Goal: Task Accomplishment & Management: Manage account settings

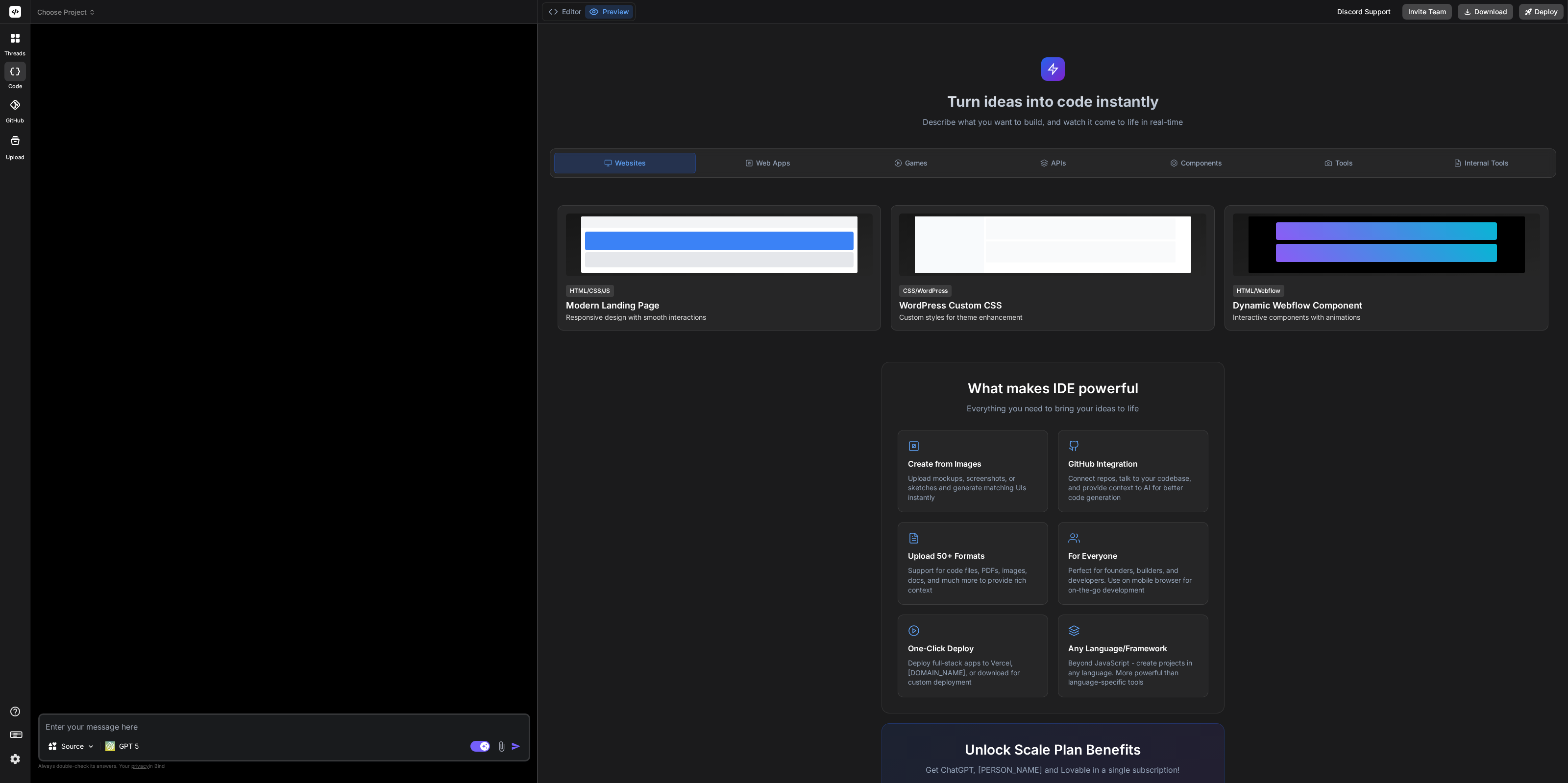
click at [83, 16] on header "Choose Project Created with Pixso." at bounding box center [284, 12] width 508 height 24
click at [89, 13] on icon at bounding box center [92, 12] width 7 height 7
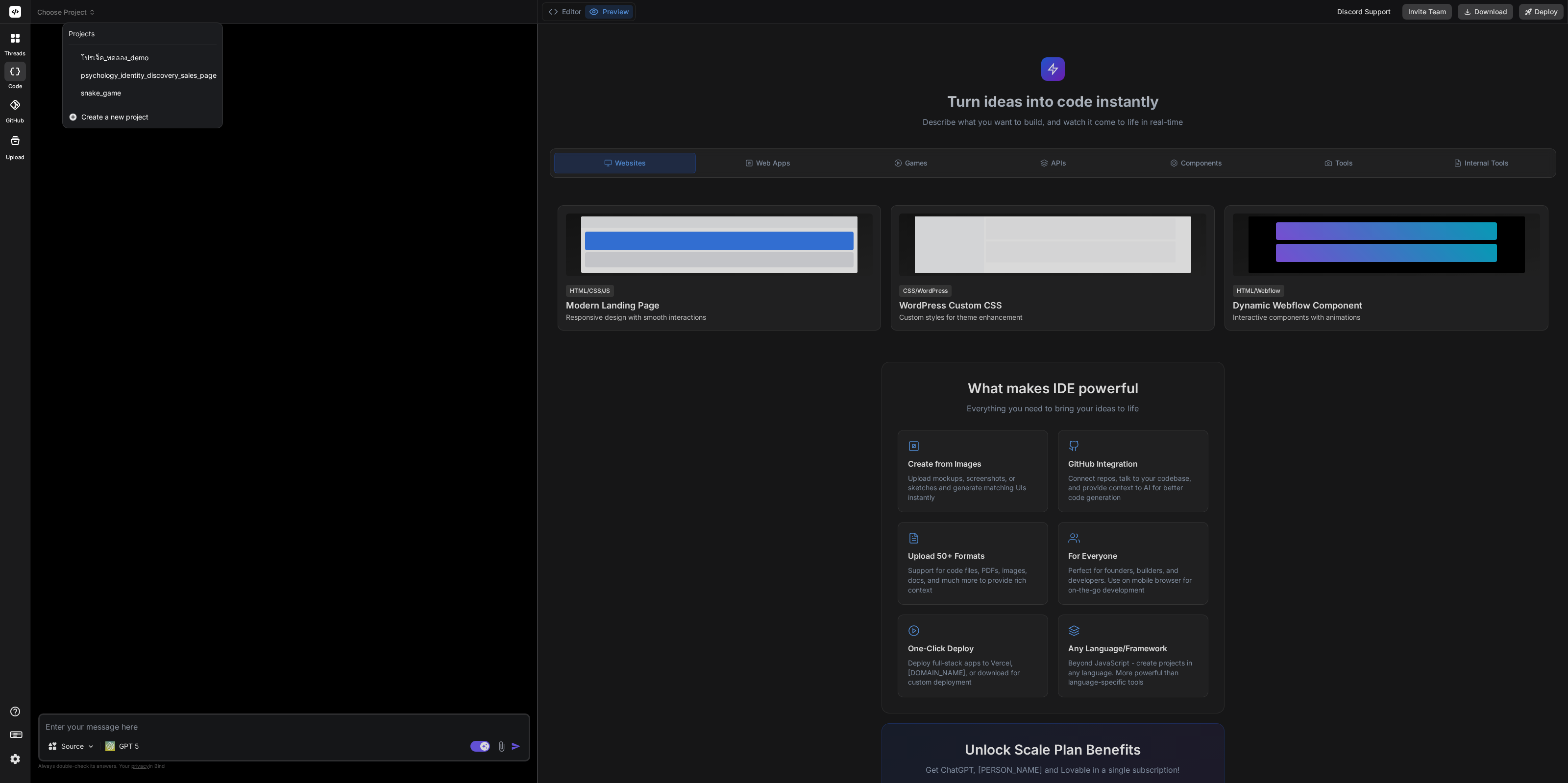
click at [292, 376] on div at bounding box center [784, 391] width 1568 height 783
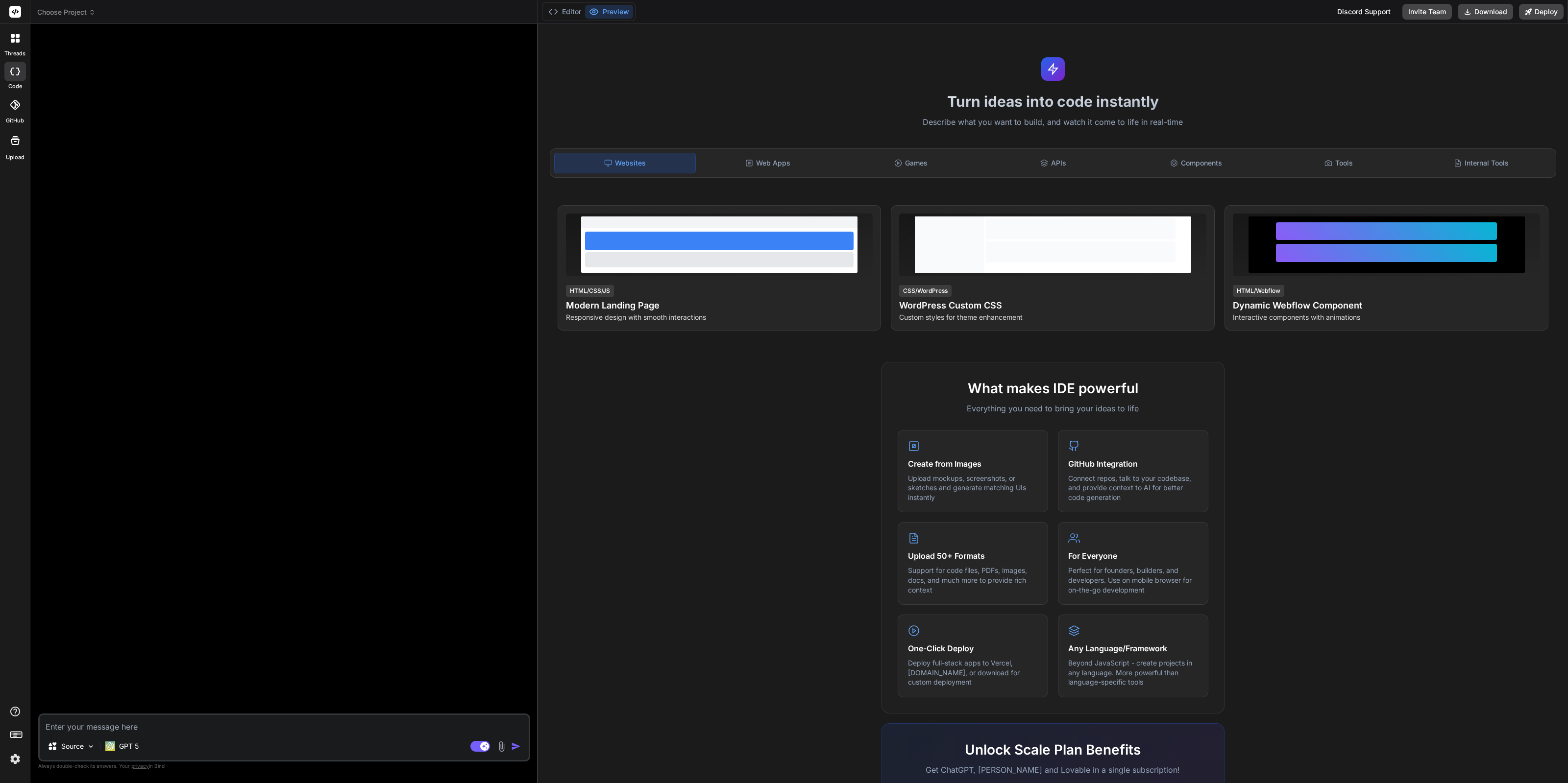
click at [13, 763] on img at bounding box center [15, 759] width 16 height 16
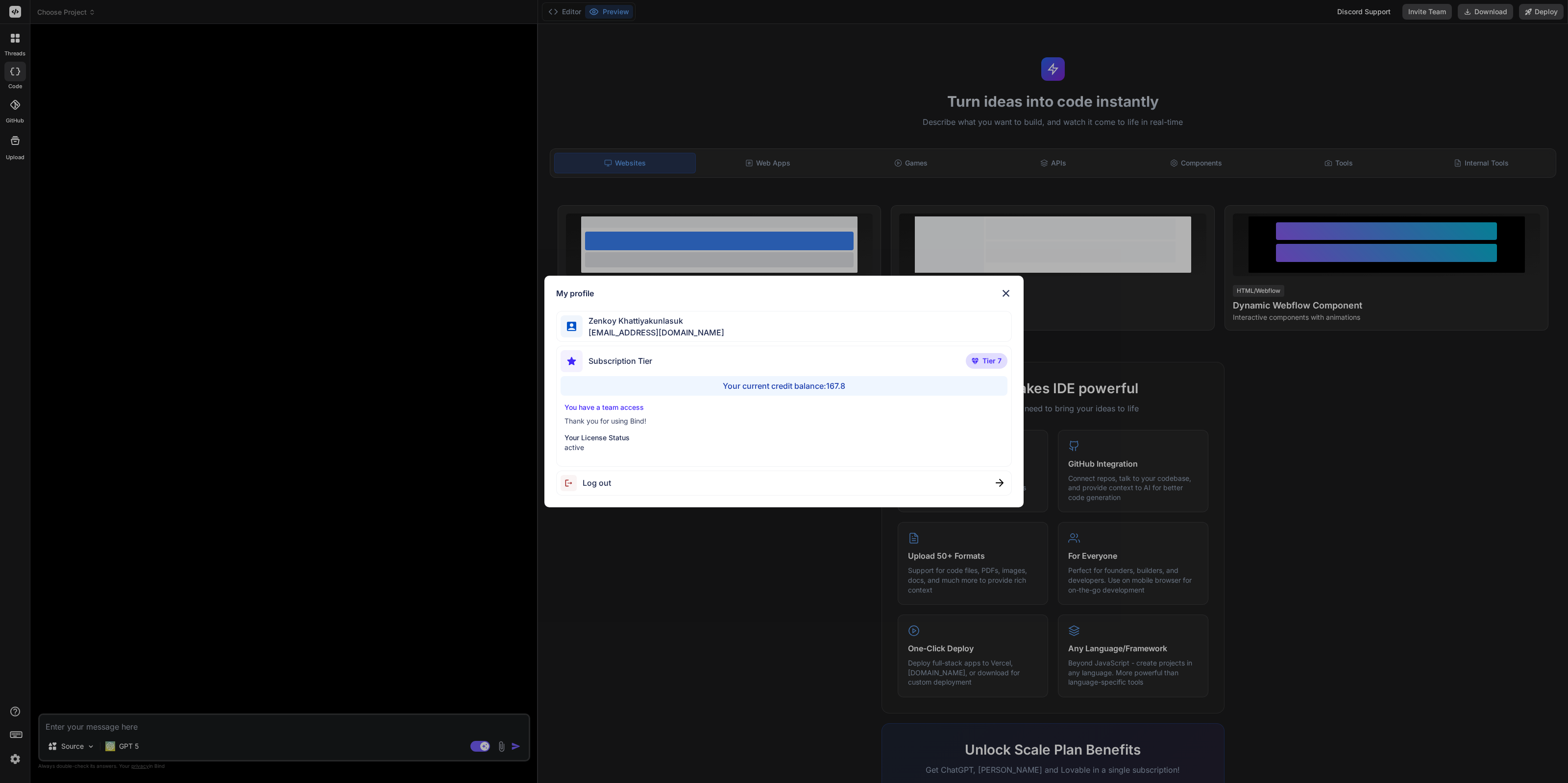
click at [605, 478] on span "Log out" at bounding box center [597, 482] width 29 height 12
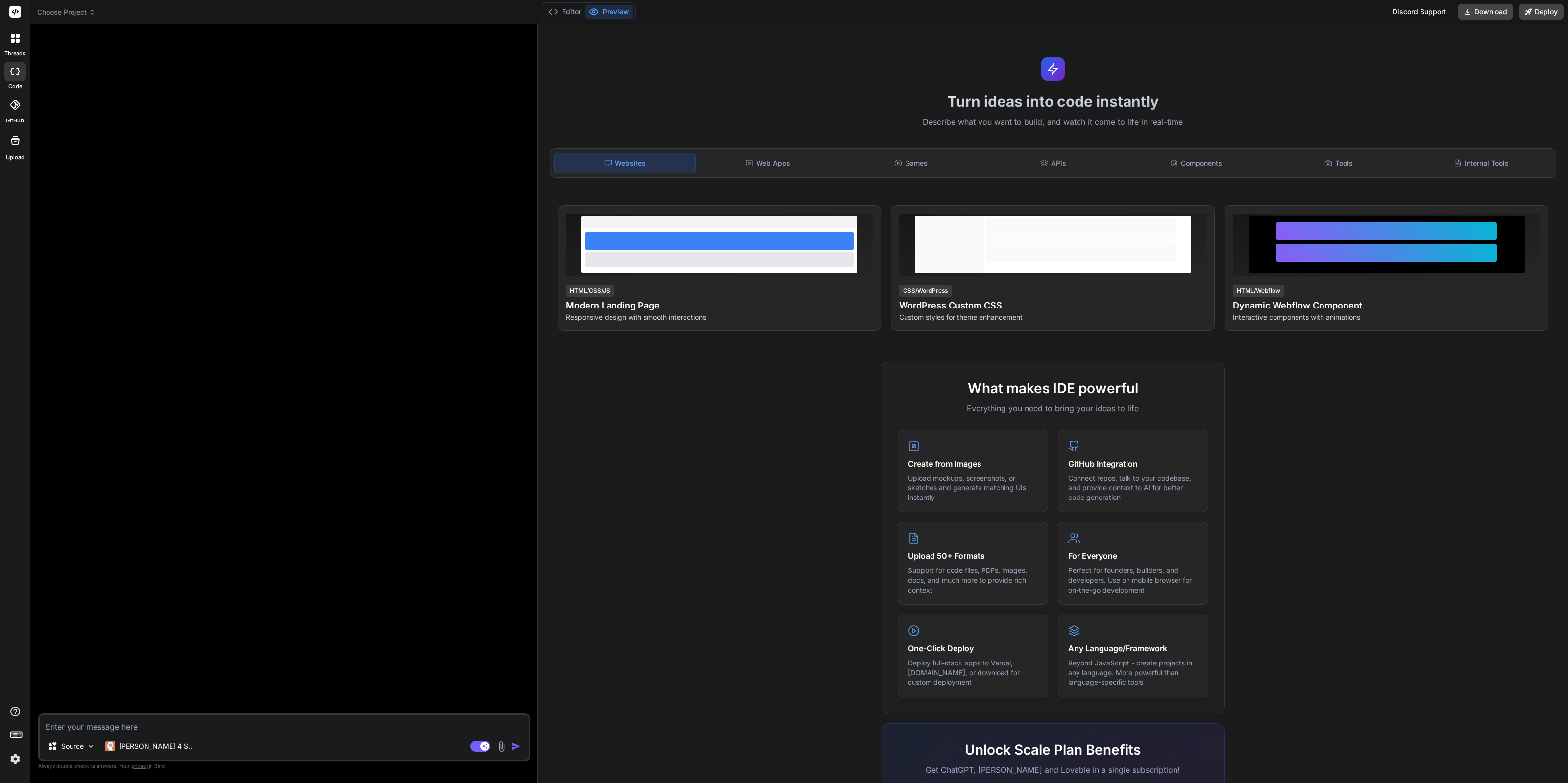
type textarea "x"
click at [7, 755] on img at bounding box center [15, 759] width 16 height 16
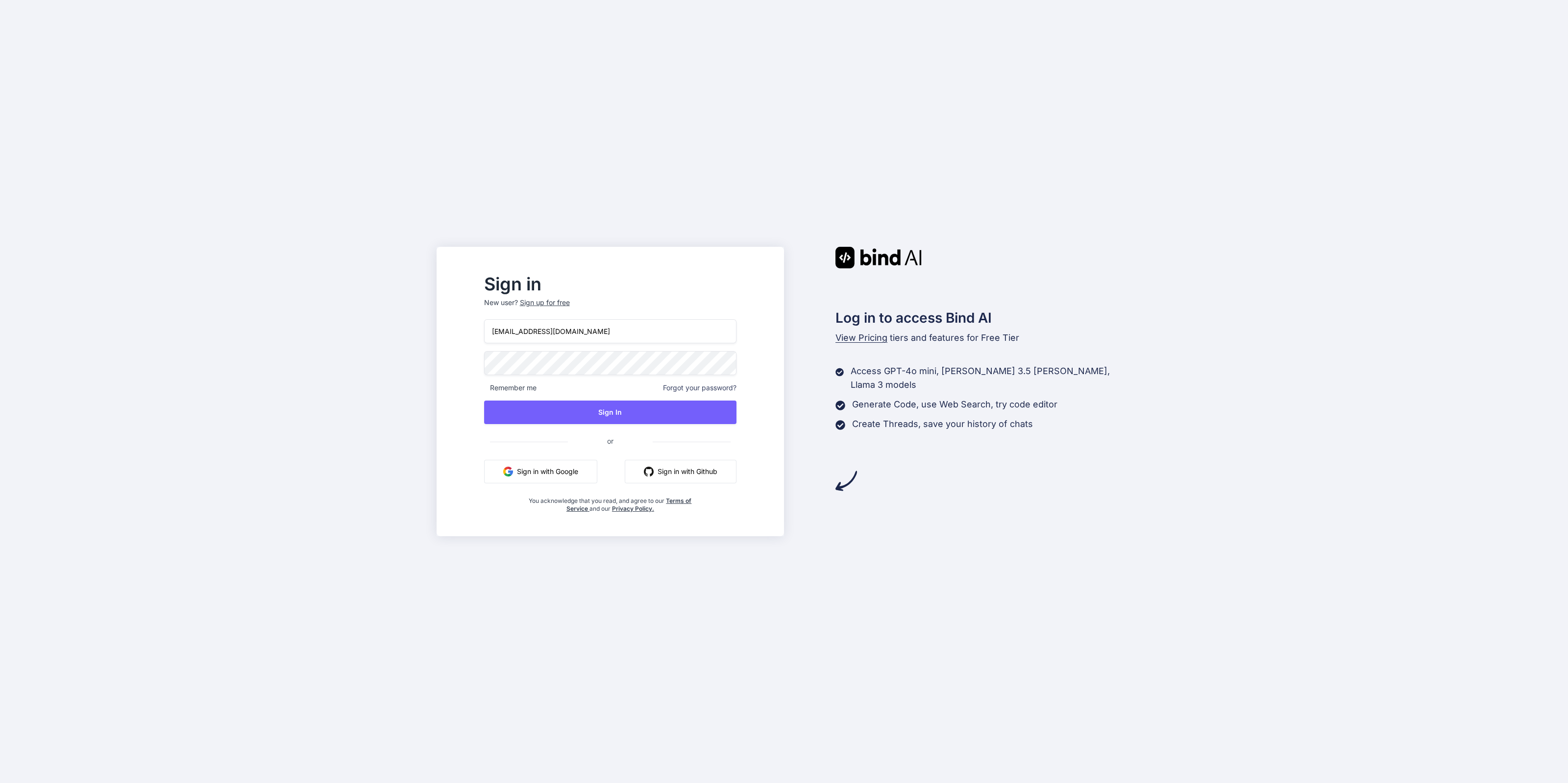
click at [679, 336] on input "[EMAIL_ADDRESS][DOMAIN_NAME]" at bounding box center [610, 331] width 253 height 24
type input "[EMAIL_ADDRESS][DOMAIN_NAME]"
click at [725, 414] on button "Sign In" at bounding box center [610, 412] width 253 height 24
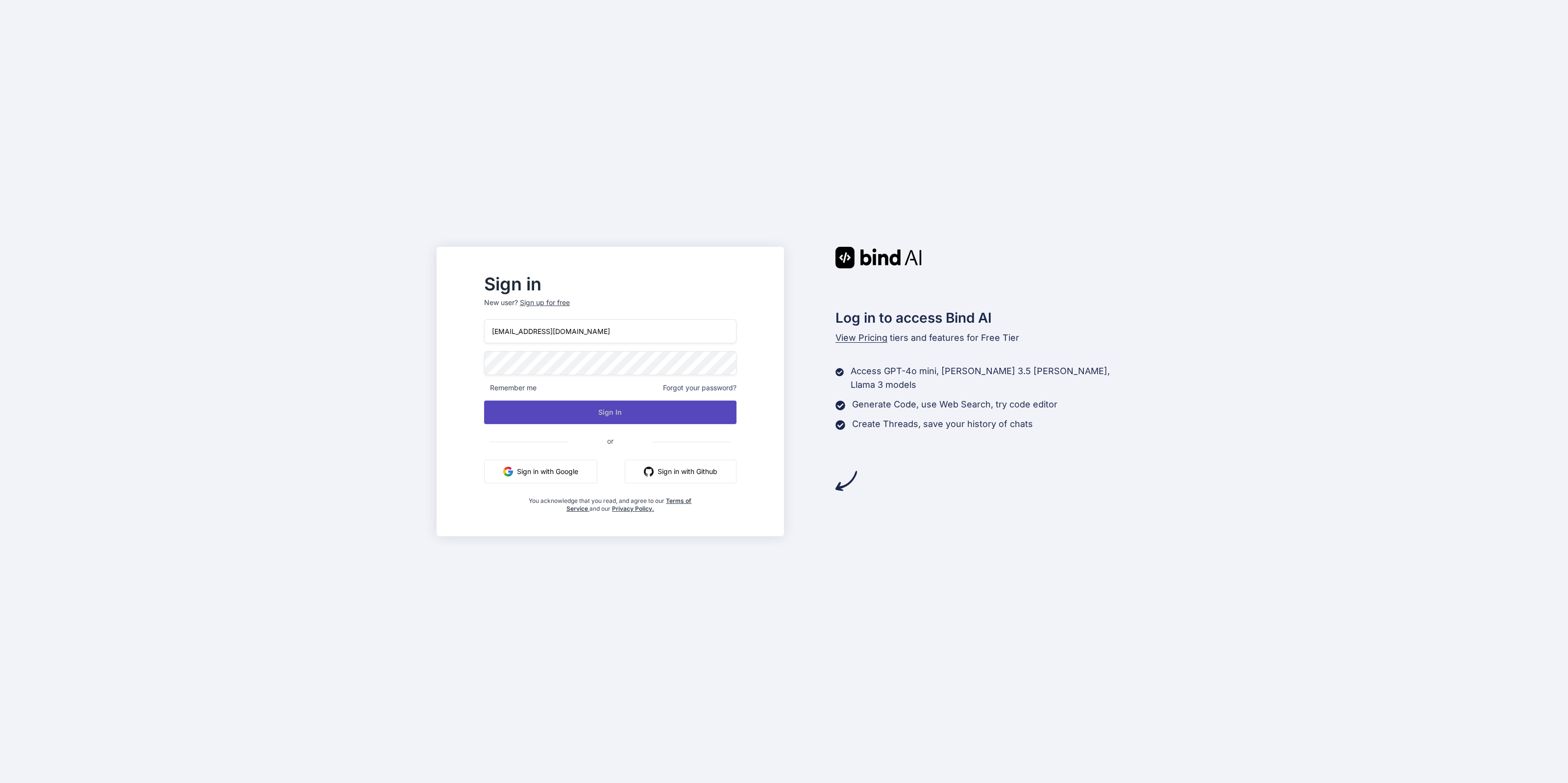
click at [737, 411] on button "Sign In" at bounding box center [610, 412] width 253 height 24
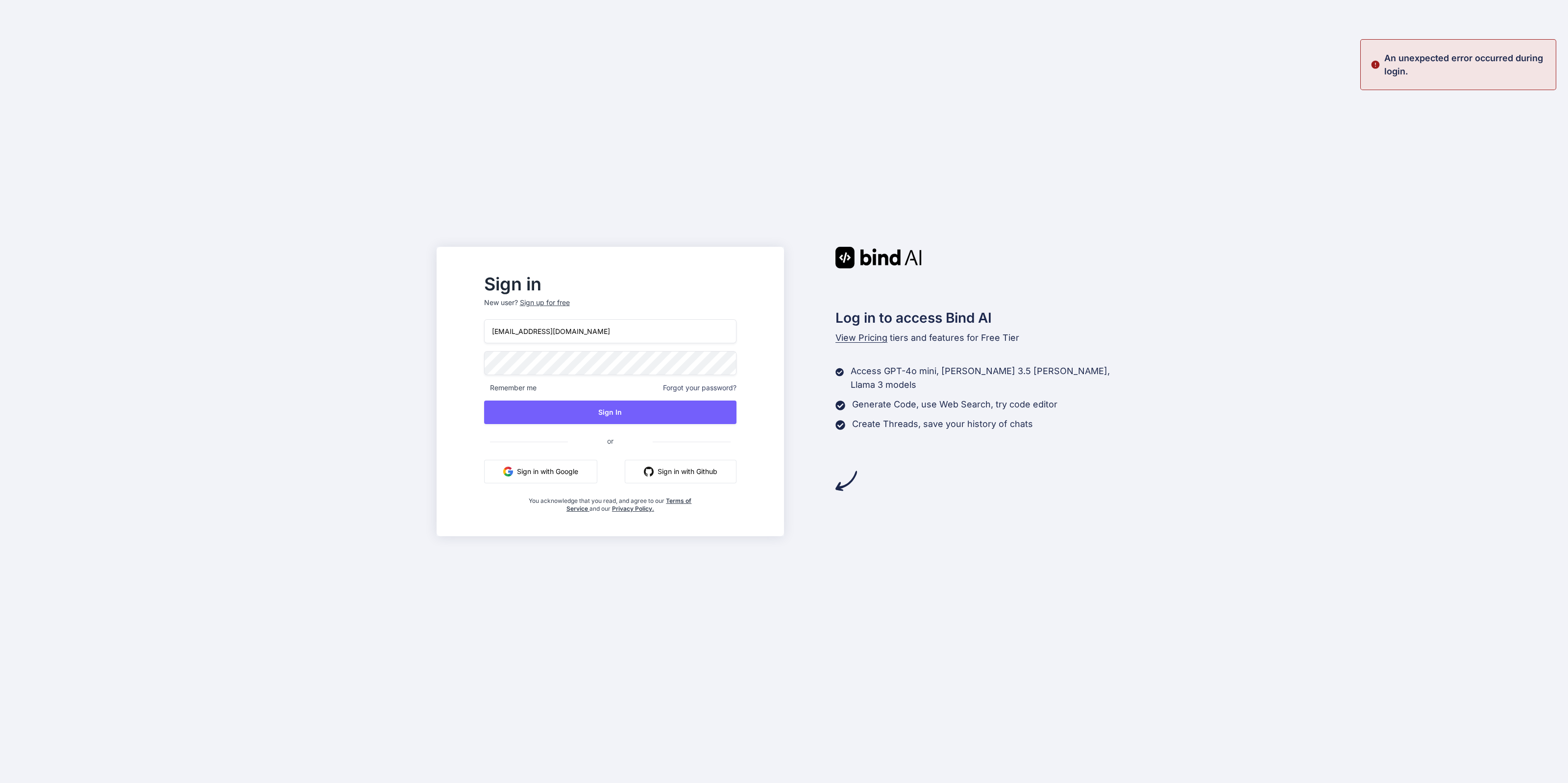
click at [646, 337] on input "inseiong@gmail.com" at bounding box center [610, 331] width 253 height 24
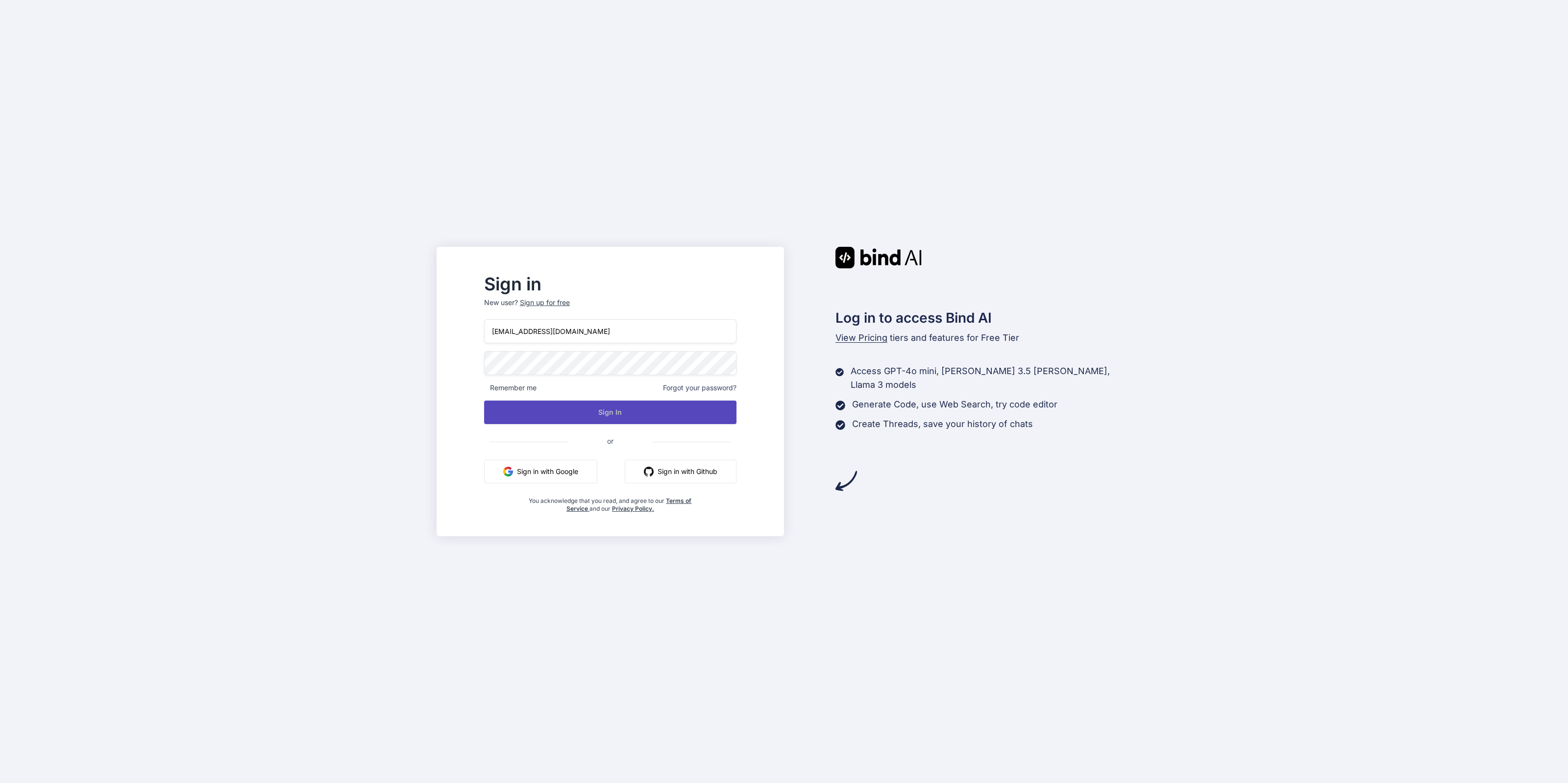
click at [647, 419] on button "Sign In" at bounding box center [610, 412] width 253 height 24
click at [715, 417] on button "Sign In" at bounding box center [610, 412] width 253 height 24
click at [614, 416] on button "Sign In" at bounding box center [610, 412] width 253 height 24
click at [625, 377] on div "inseiong@gmail.com Remember me Forgot your password? Sign In or Sign in with Go…" at bounding box center [610, 416] width 253 height 193
click at [527, 416] on button "Sign In" at bounding box center [610, 412] width 253 height 24
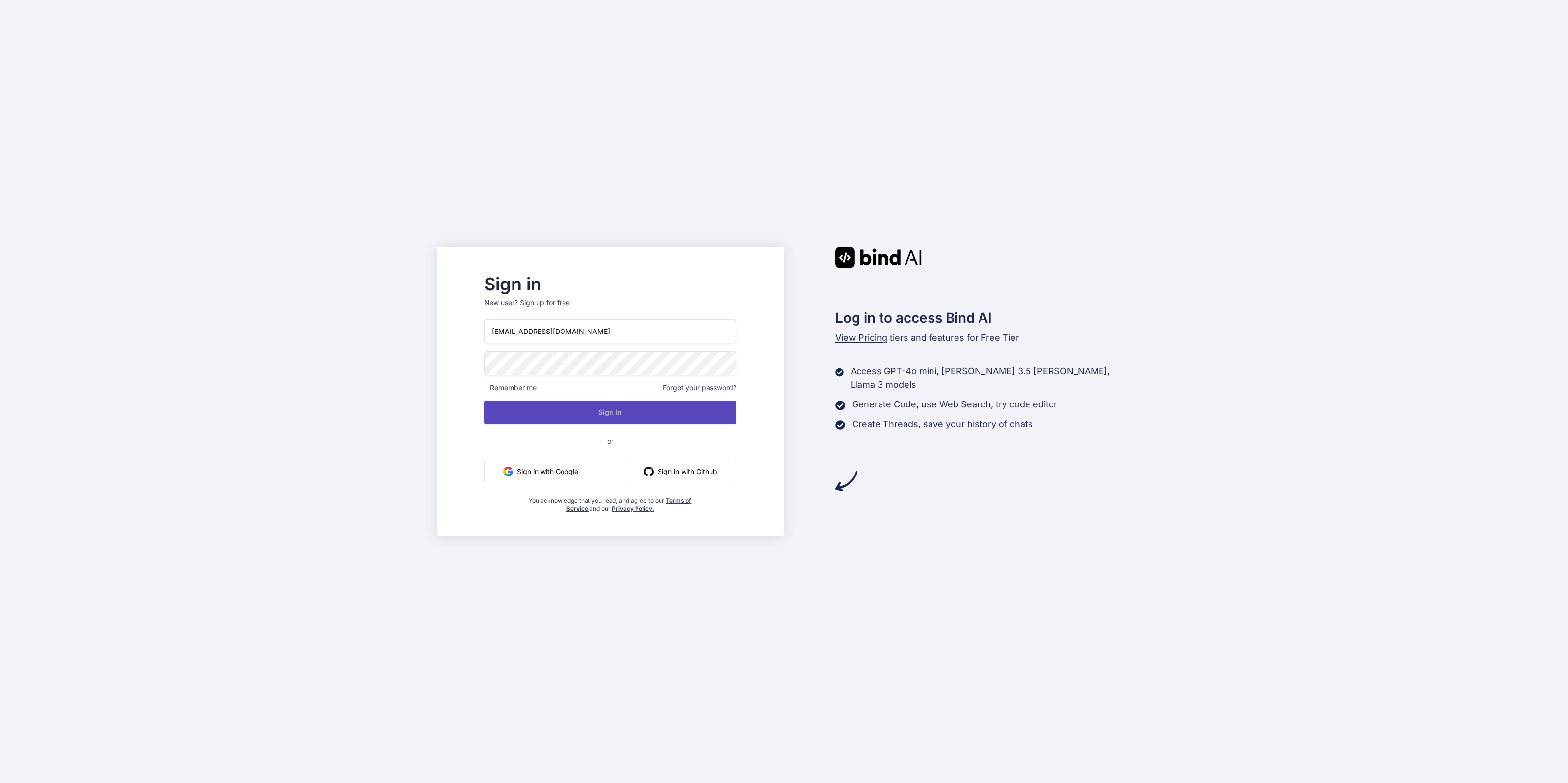
click at [676, 406] on button "Sign In" at bounding box center [610, 412] width 253 height 24
click at [617, 331] on input "bindai@zenkoy.com" at bounding box center [610, 331] width 253 height 24
click at [618, 333] on input "bindai@zenkoy.com" at bounding box center [610, 331] width 253 height 24
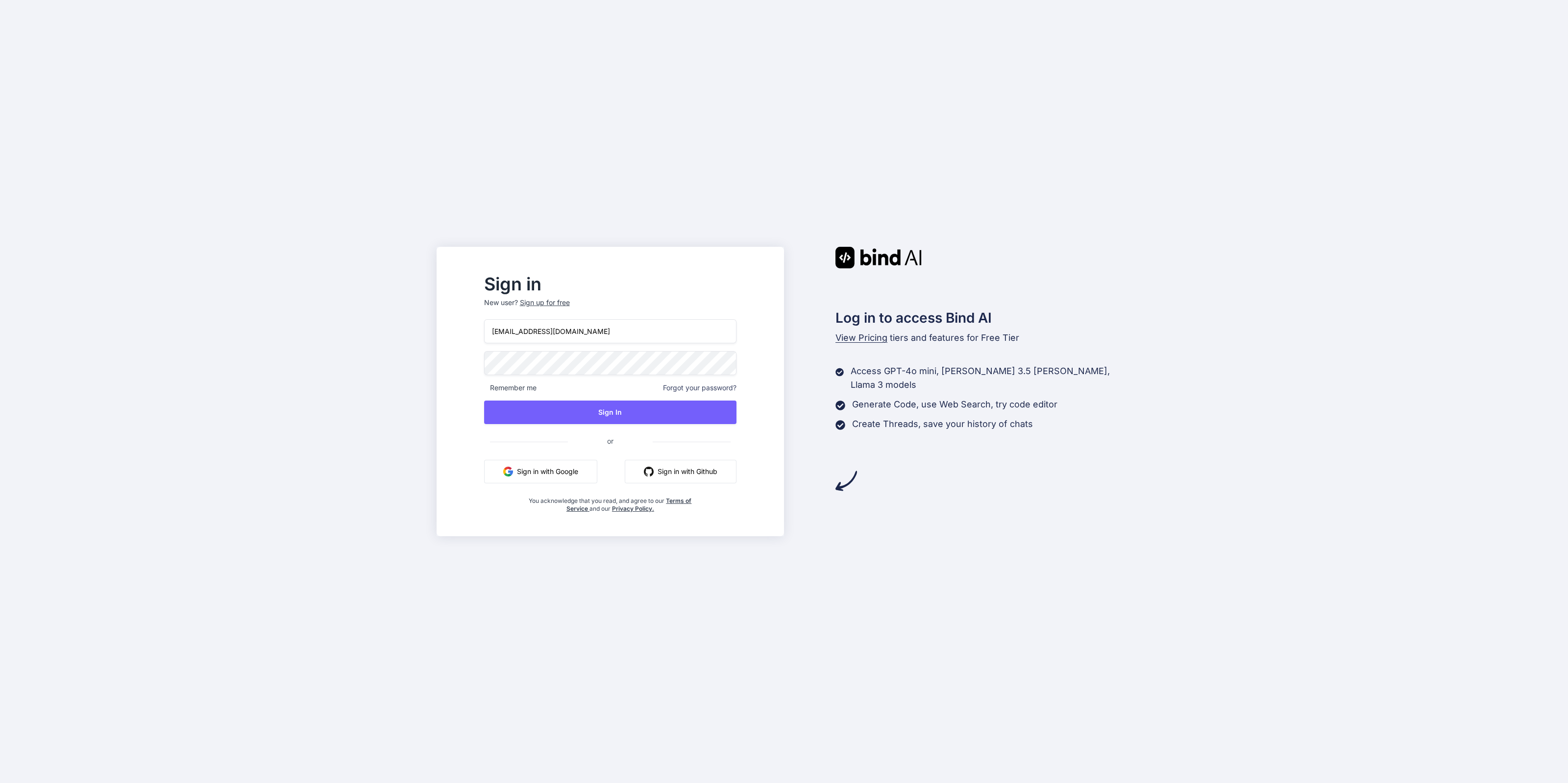
type input "[EMAIL_ADDRESS][DOMAIN_NAME]"
click at [737, 419] on button "Sign In" at bounding box center [610, 412] width 253 height 24
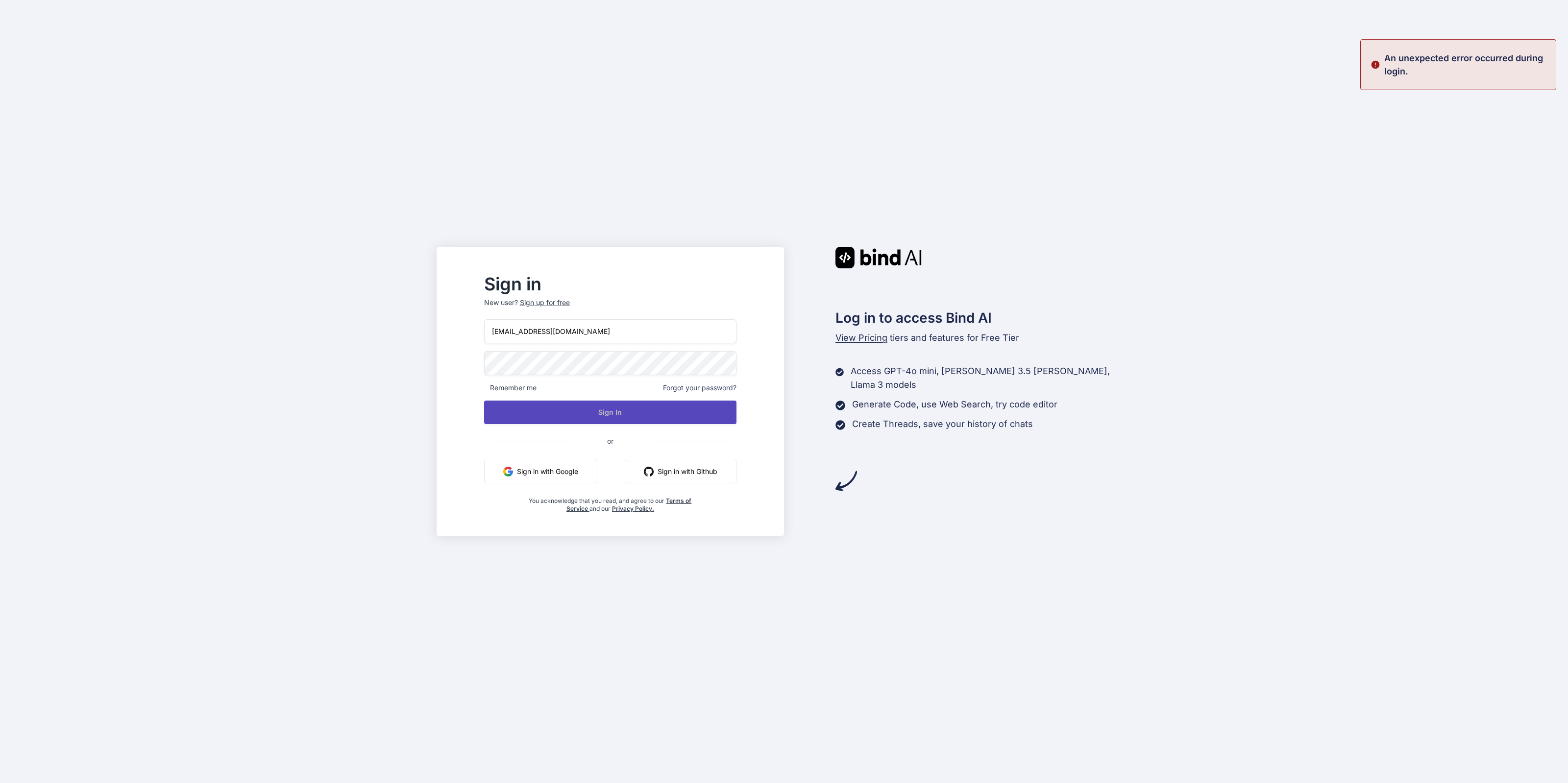
click at [737, 418] on button "Sign In" at bounding box center [610, 412] width 253 height 24
click at [737, 418] on button "Signing In..." at bounding box center [610, 412] width 253 height 24
click at [737, 418] on button "Sign In" at bounding box center [610, 412] width 253 height 24
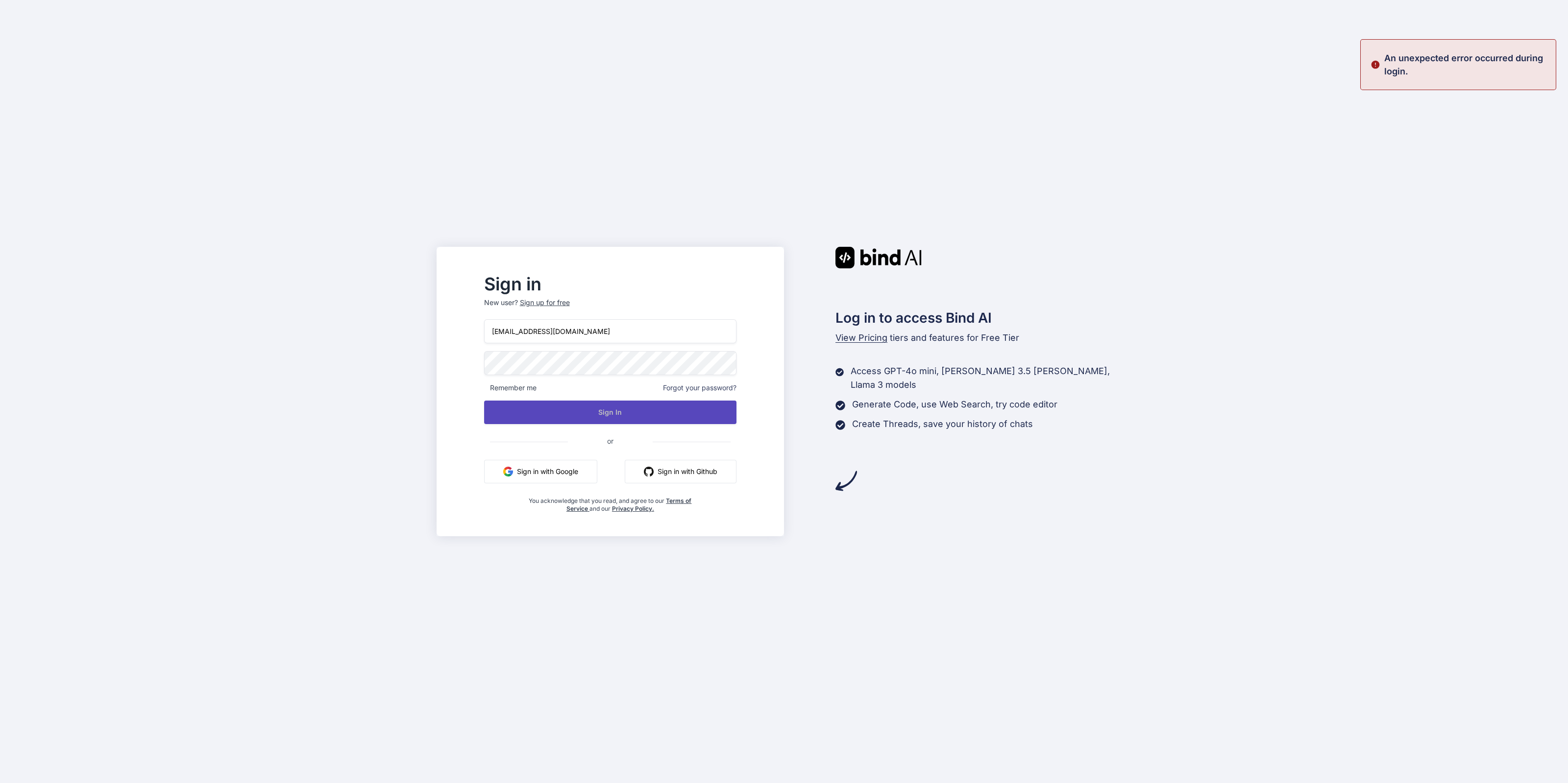
click at [737, 418] on button "Sign In" at bounding box center [610, 412] width 253 height 24
click at [590, 473] on button "Sign in with Google" at bounding box center [541, 472] width 113 height 24
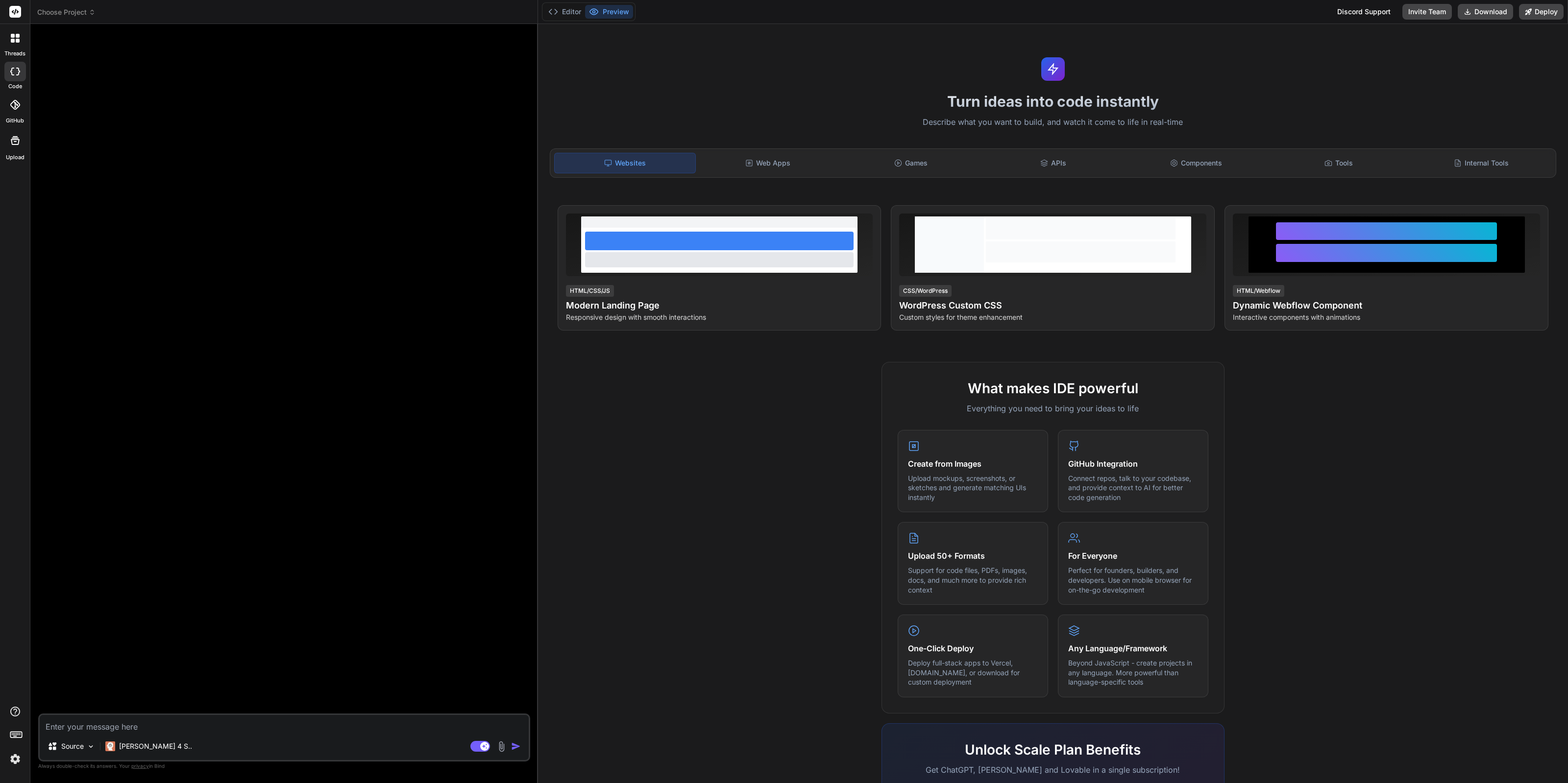
type textarea "x"
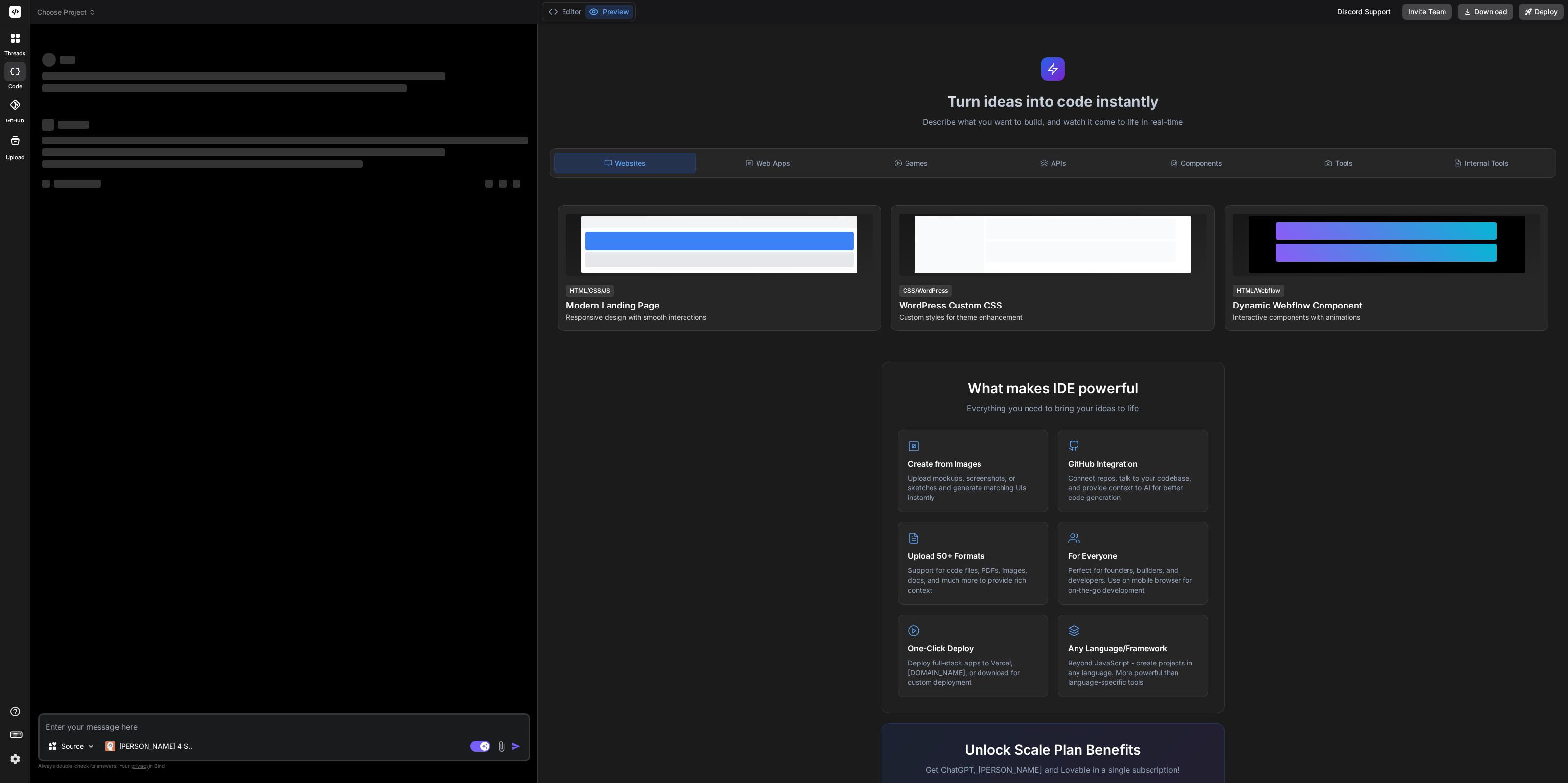
click at [13, 760] on img at bounding box center [15, 759] width 16 height 16
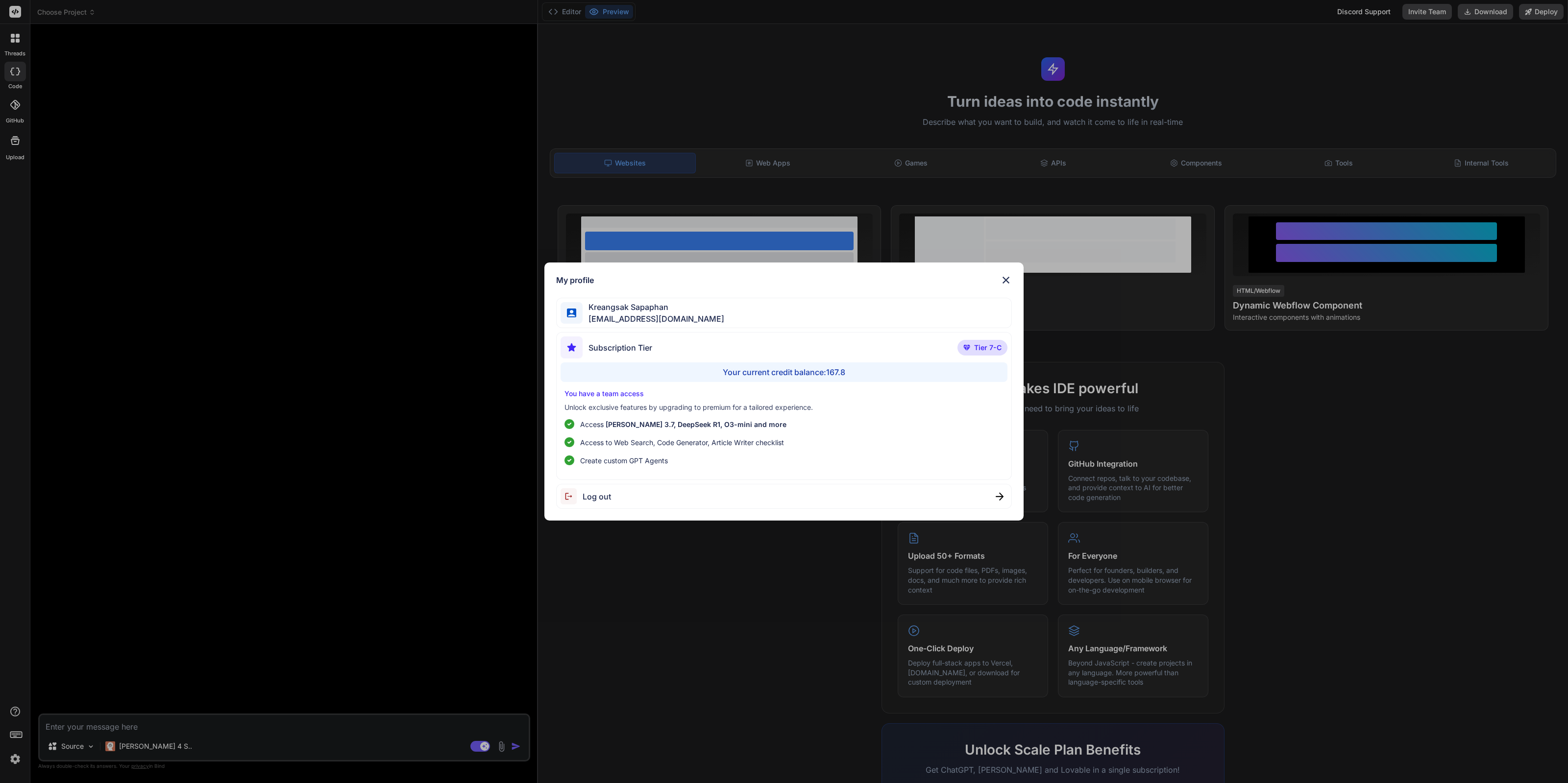
click at [236, 209] on div "My profile Kreangsak Sapaphan [EMAIL_ADDRESS][DOMAIN_NAME] Subscription Tier Ti…" at bounding box center [784, 391] width 1568 height 783
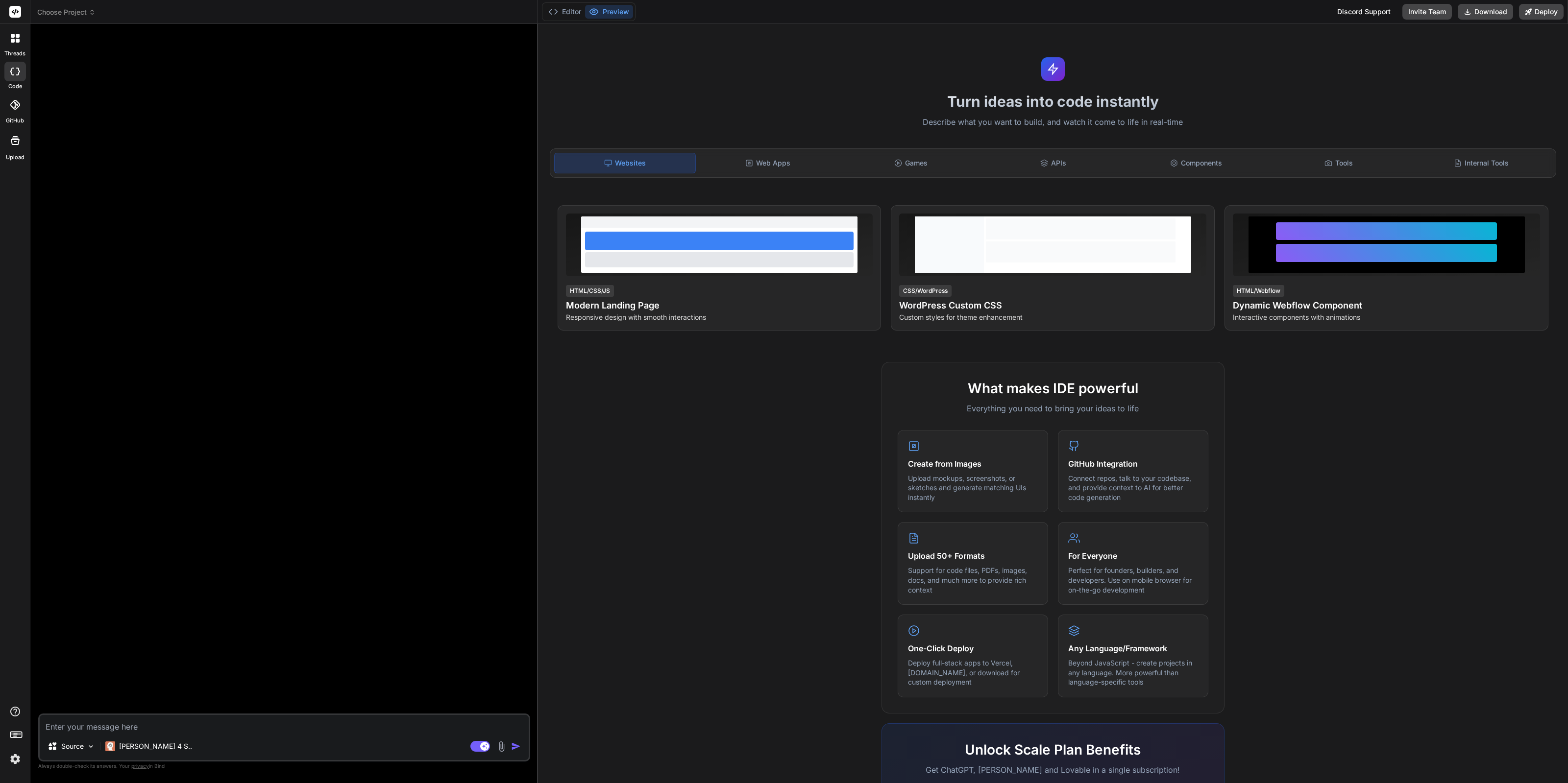
click at [88, 16] on span "Choose Project" at bounding box center [66, 12] width 58 height 10
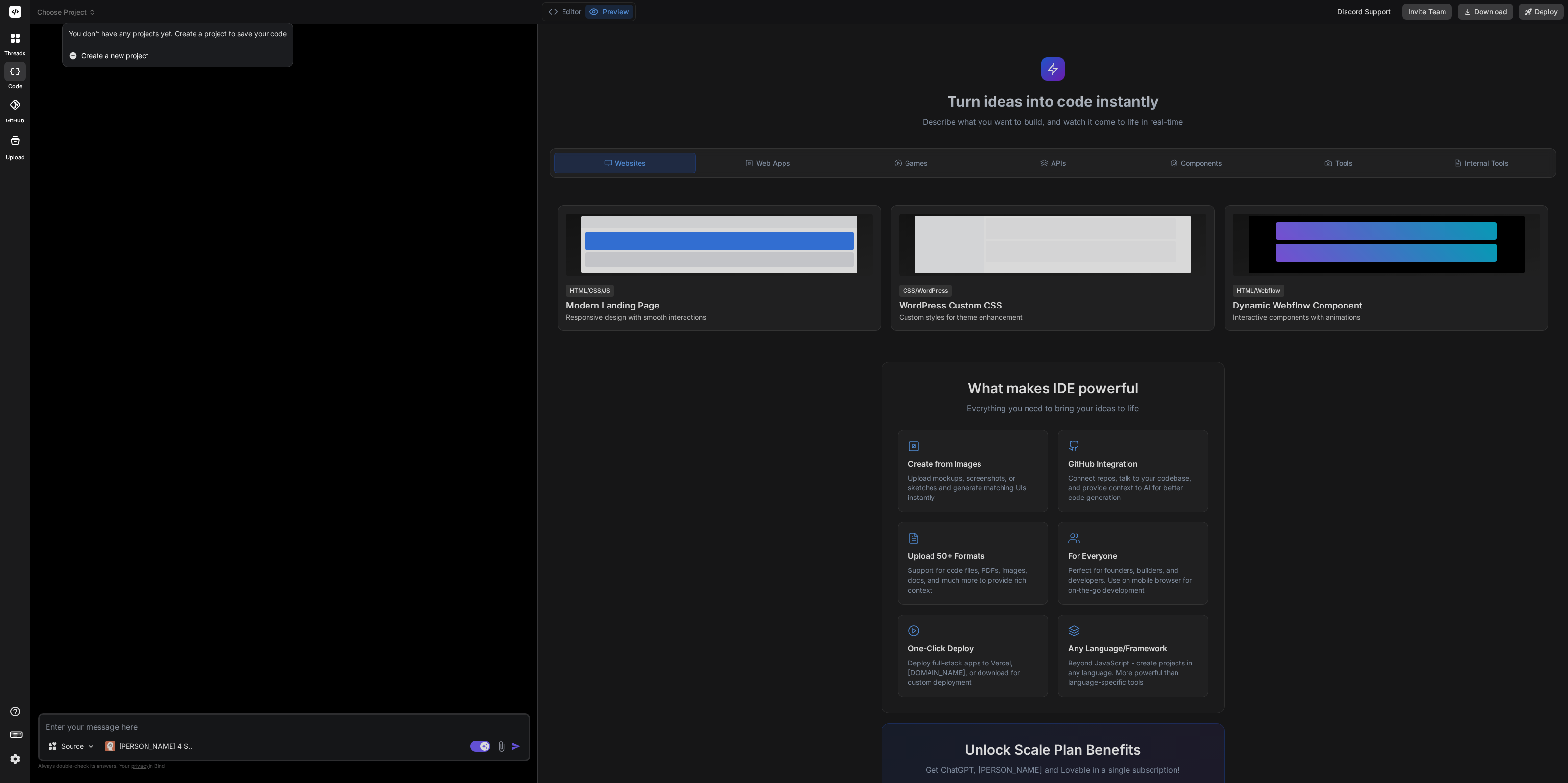
click at [33, 90] on div at bounding box center [784, 391] width 1568 height 783
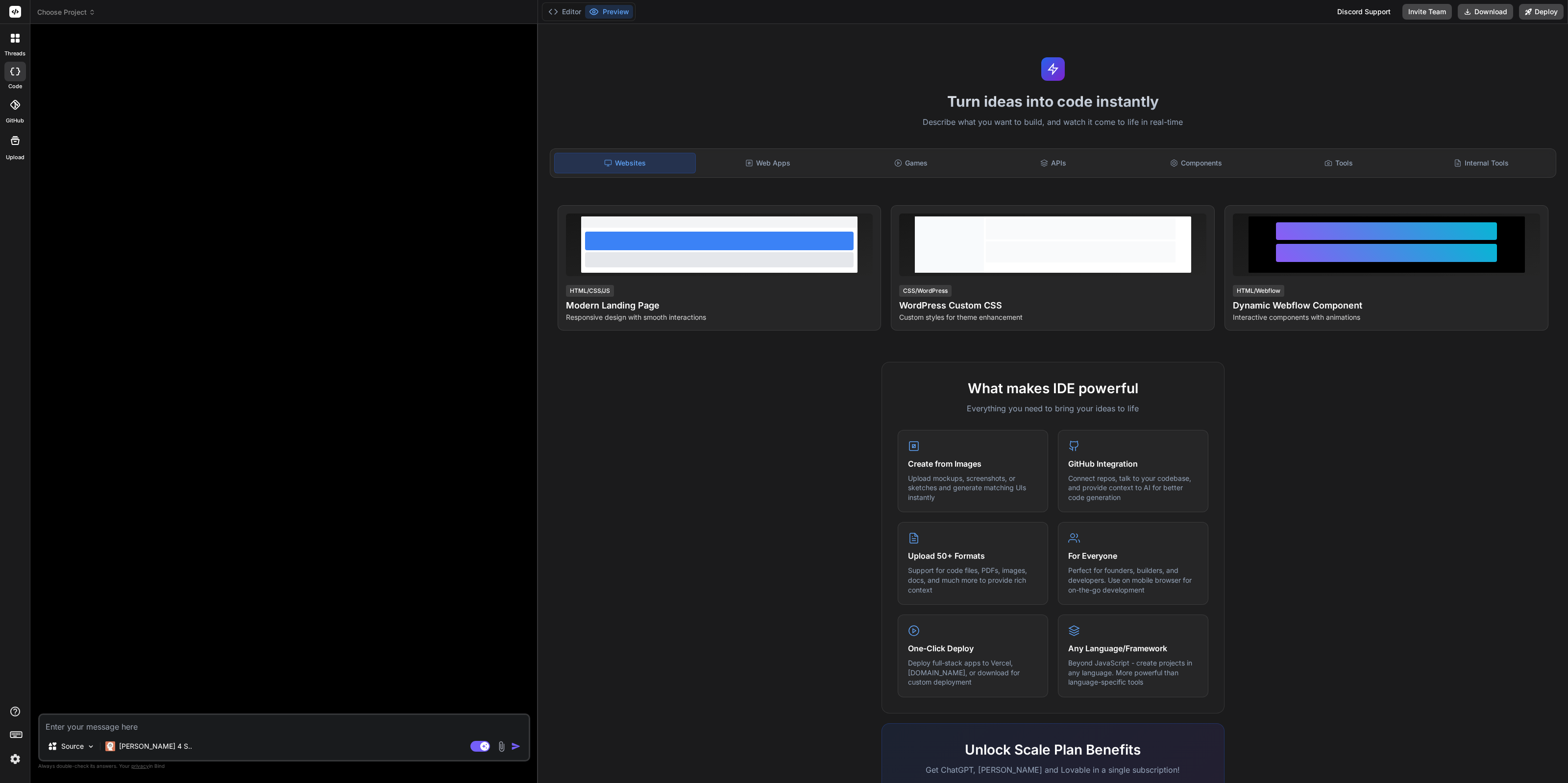
click at [0, 14] on div at bounding box center [15, 12] width 30 height 24
click at [10, 38] on div at bounding box center [15, 38] width 21 height 21
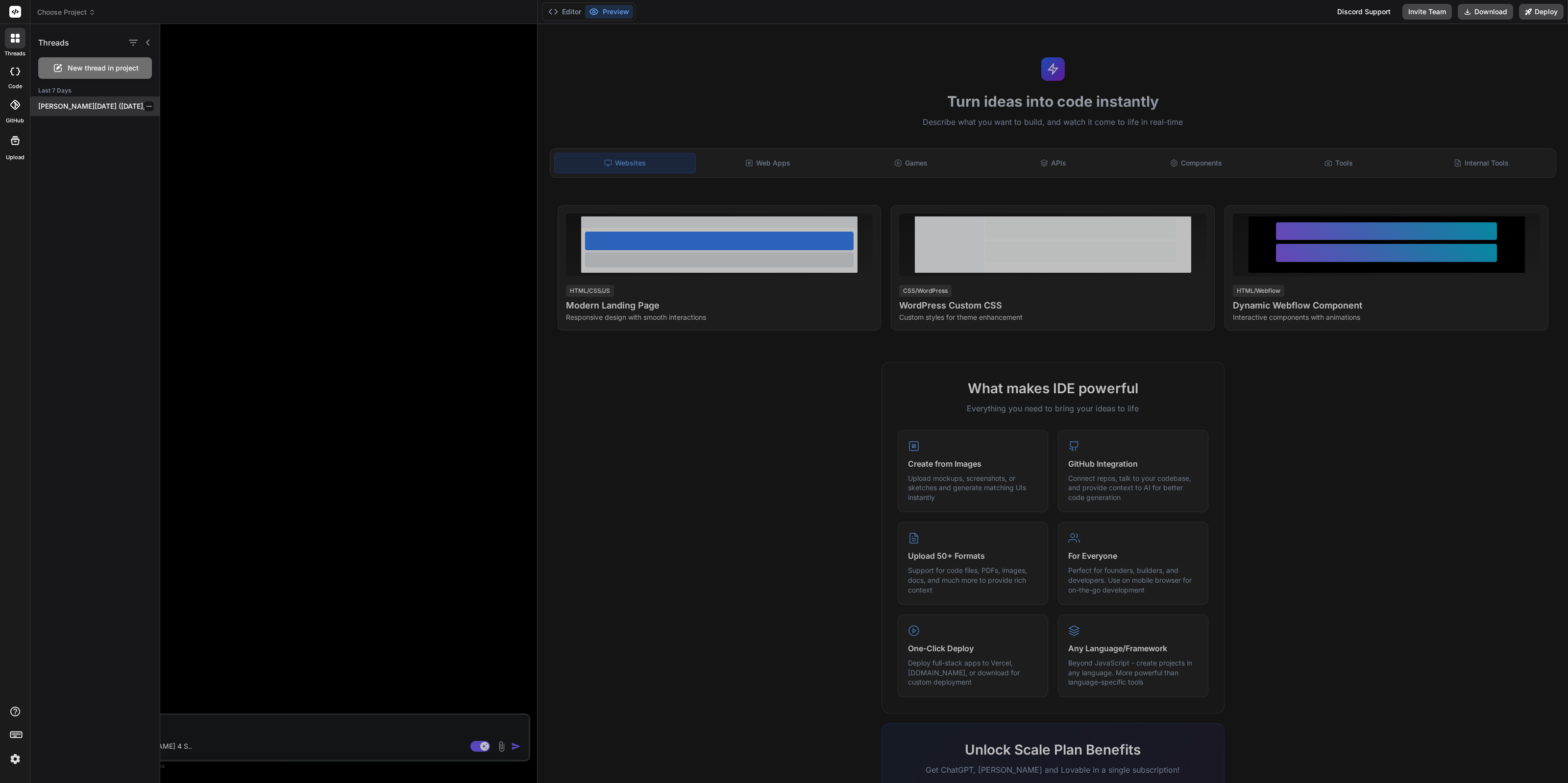
click at [83, 109] on p "[PERSON_NAME][DATE] ([DATE],..." at bounding box center [99, 106] width 122 height 10
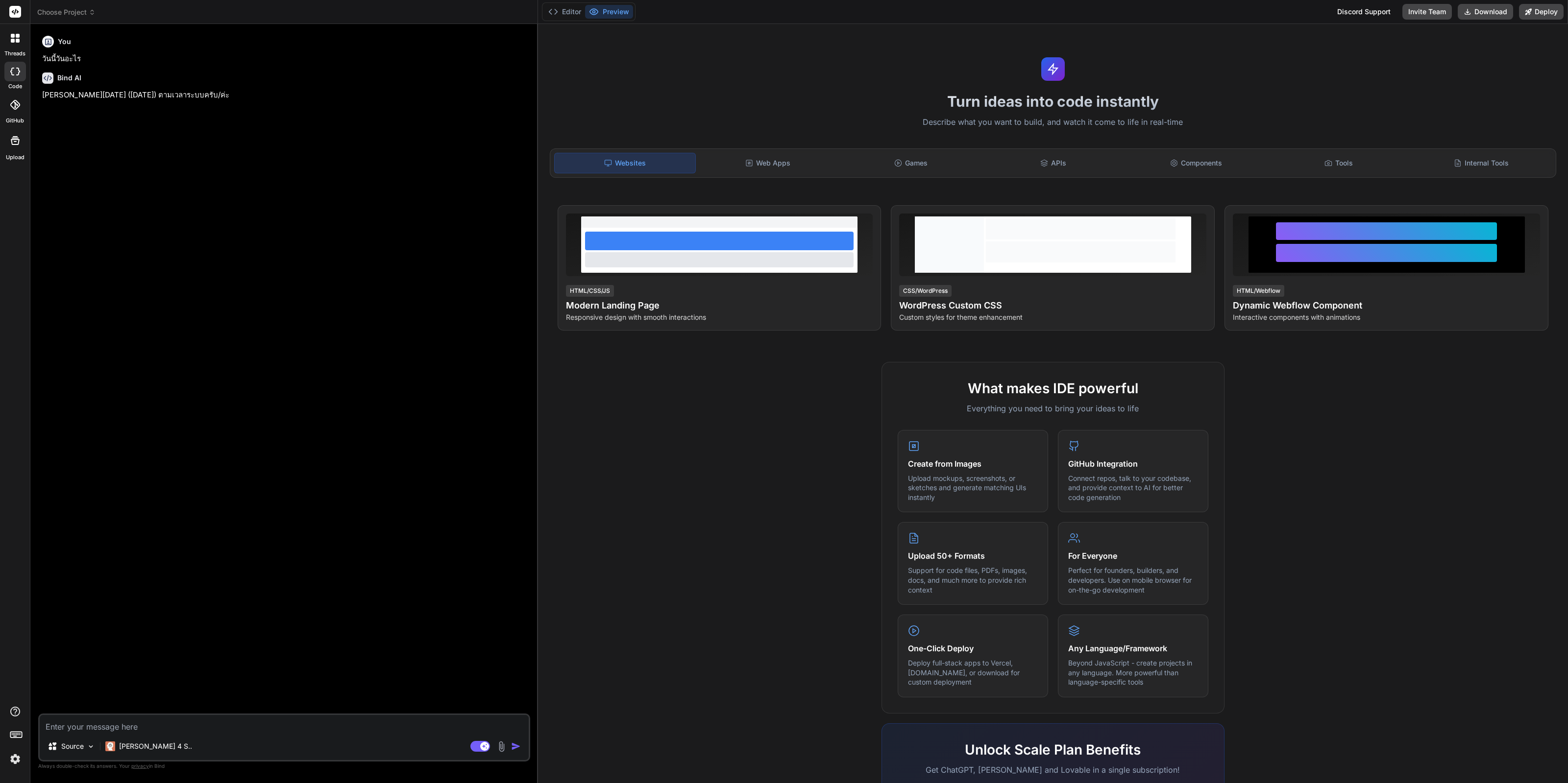
click at [14, 760] on img at bounding box center [15, 759] width 16 height 16
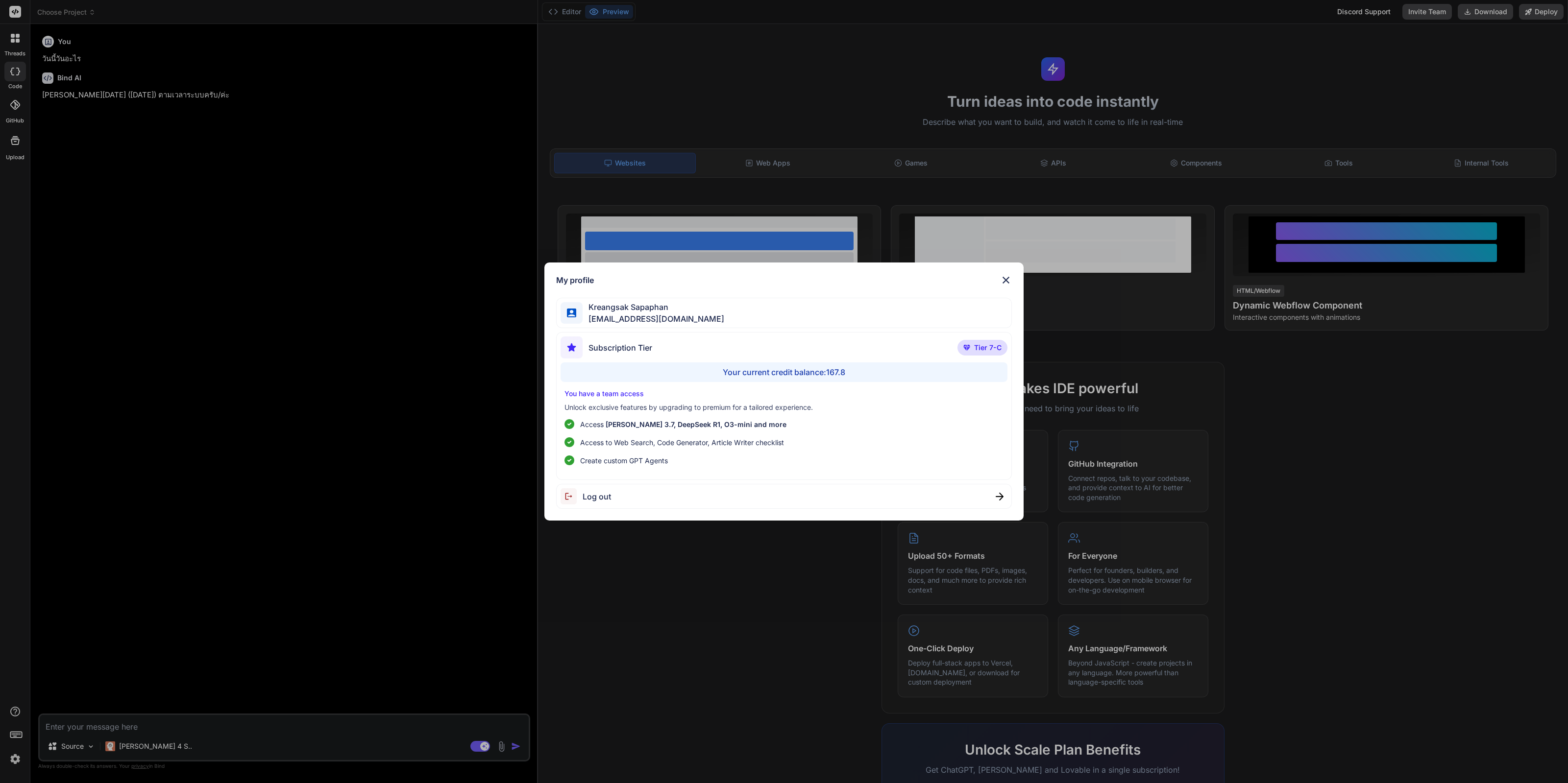
click at [609, 505] on div "Log out" at bounding box center [784, 496] width 456 height 25
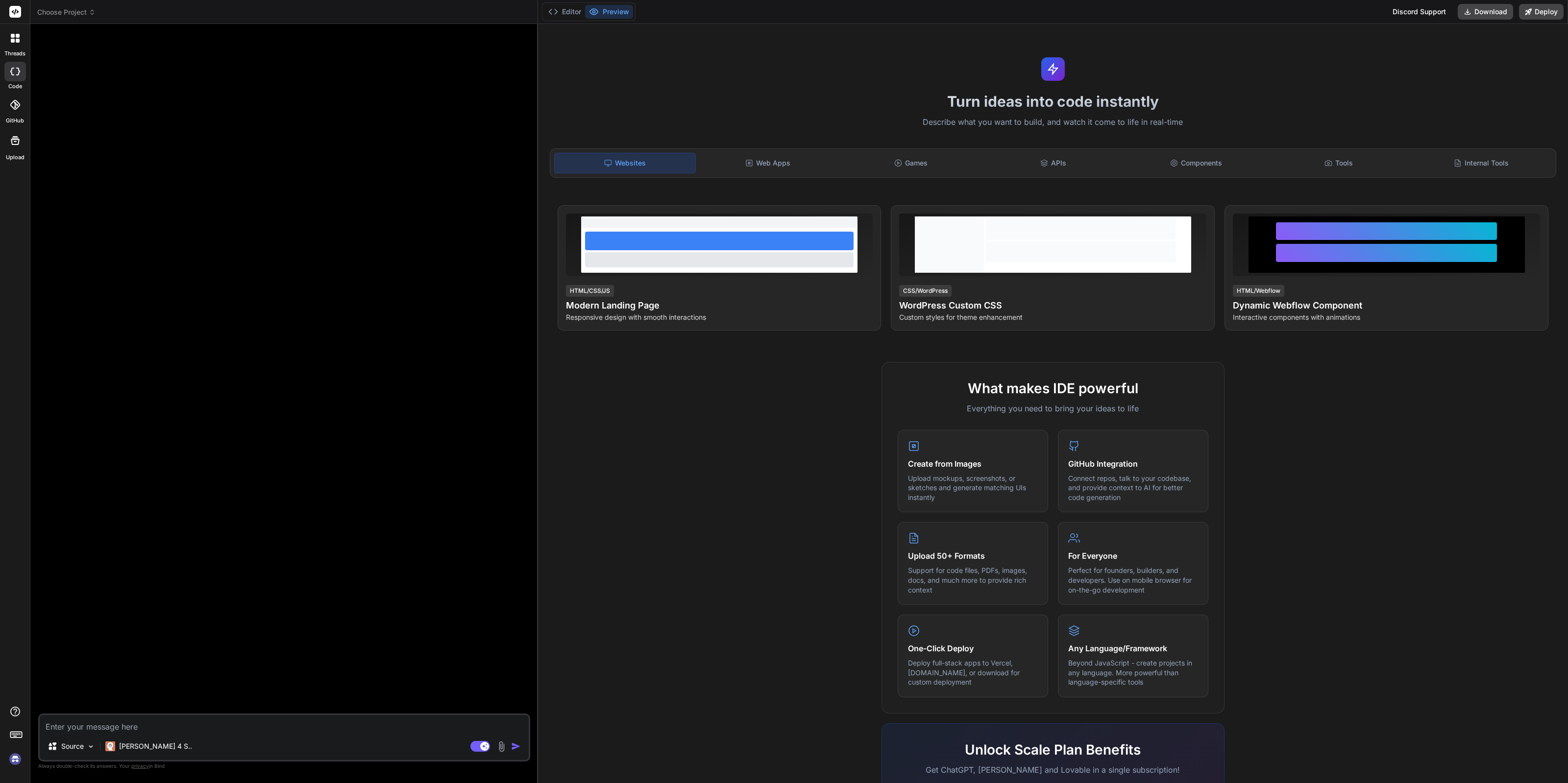
type textarea "x"
click at [1269, 159] on div "Tools" at bounding box center [1339, 163] width 141 height 21
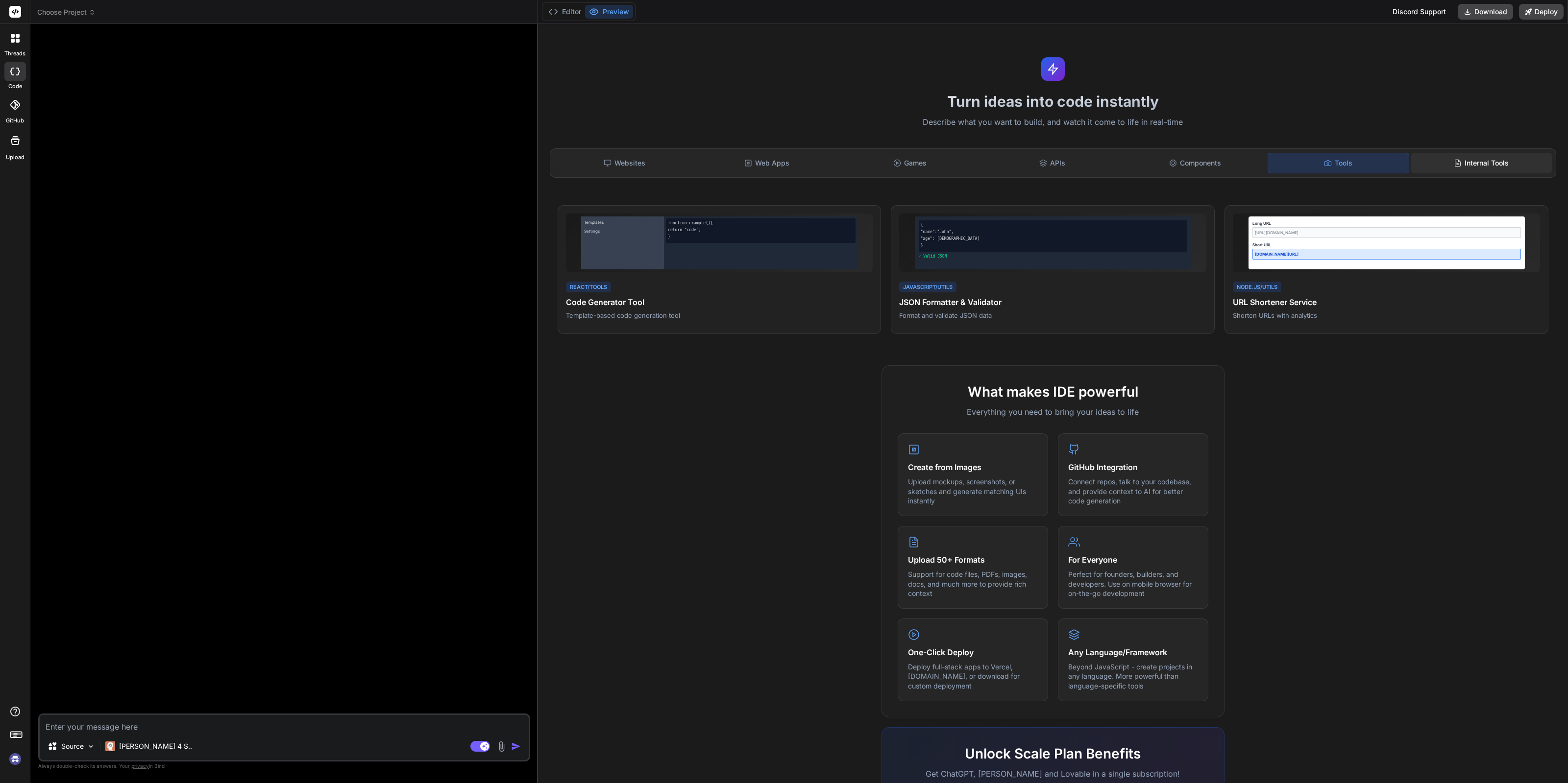
click at [1455, 164] on div "Internal Tools" at bounding box center [1481, 163] width 141 height 21
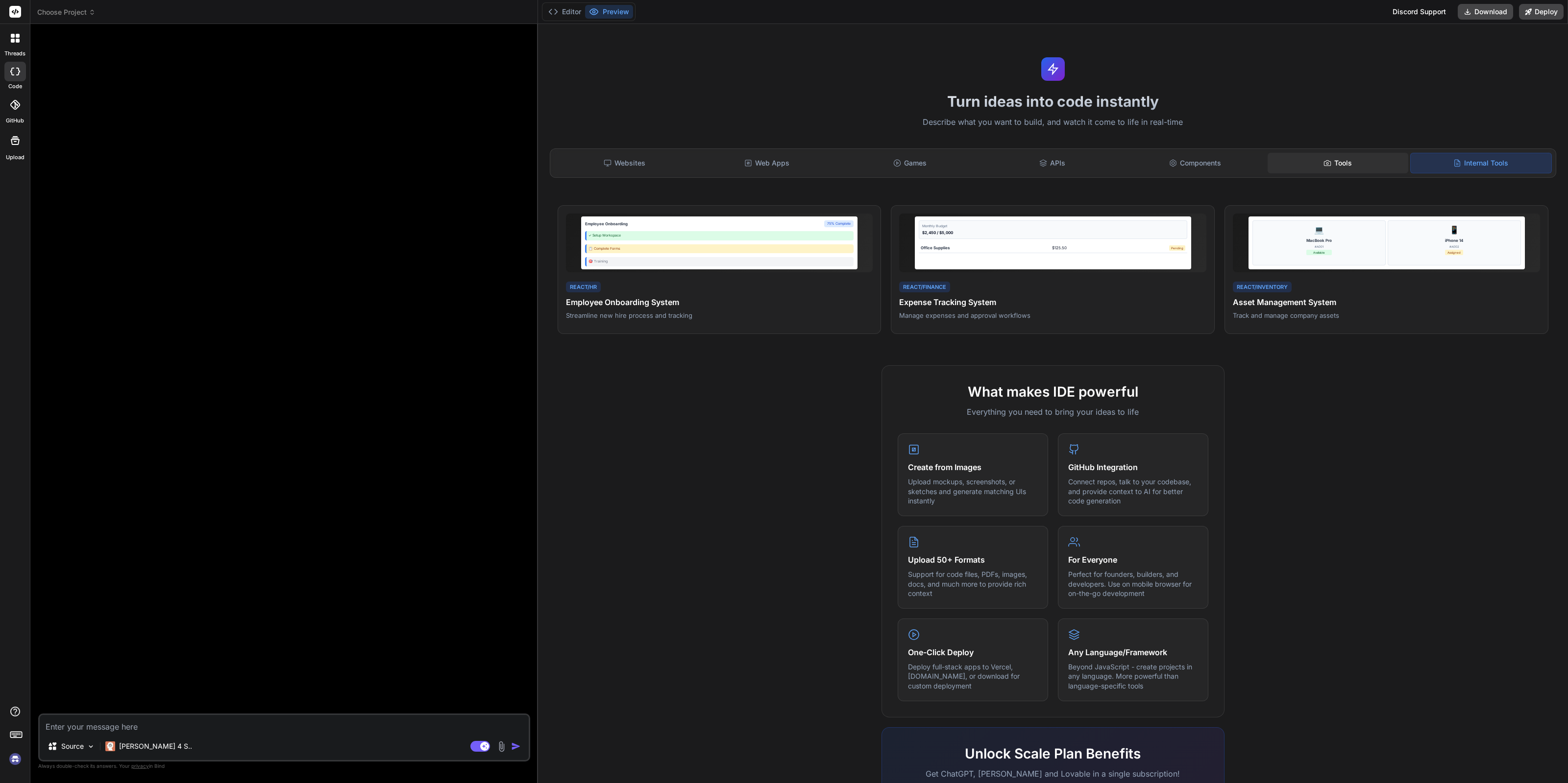
click at [1324, 165] on icon at bounding box center [1327, 162] width 6 height 5
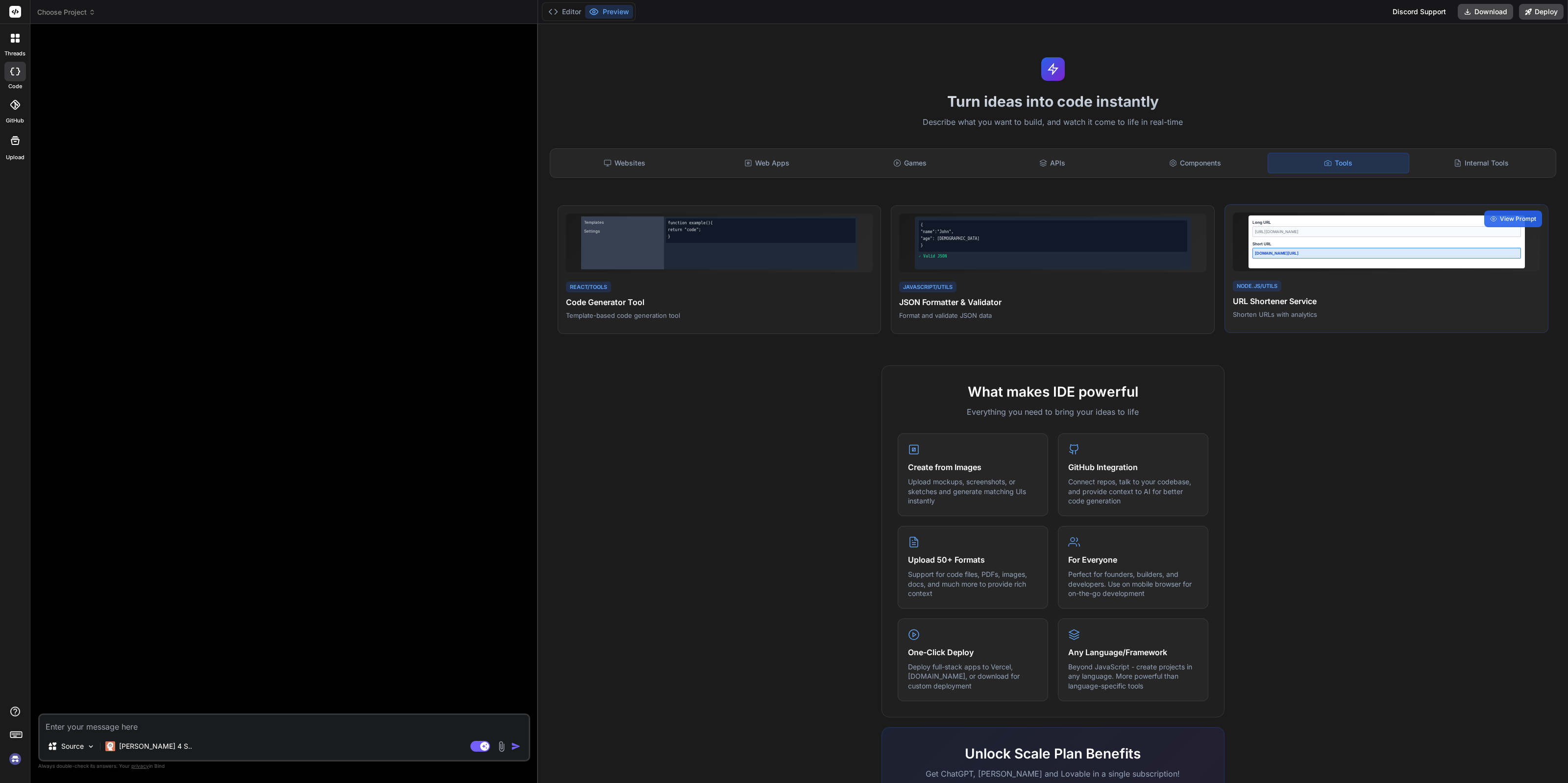
click at [1307, 244] on div "Short URL" at bounding box center [1387, 244] width 268 height 6
click at [936, 157] on div "Games" at bounding box center [909, 163] width 141 height 21
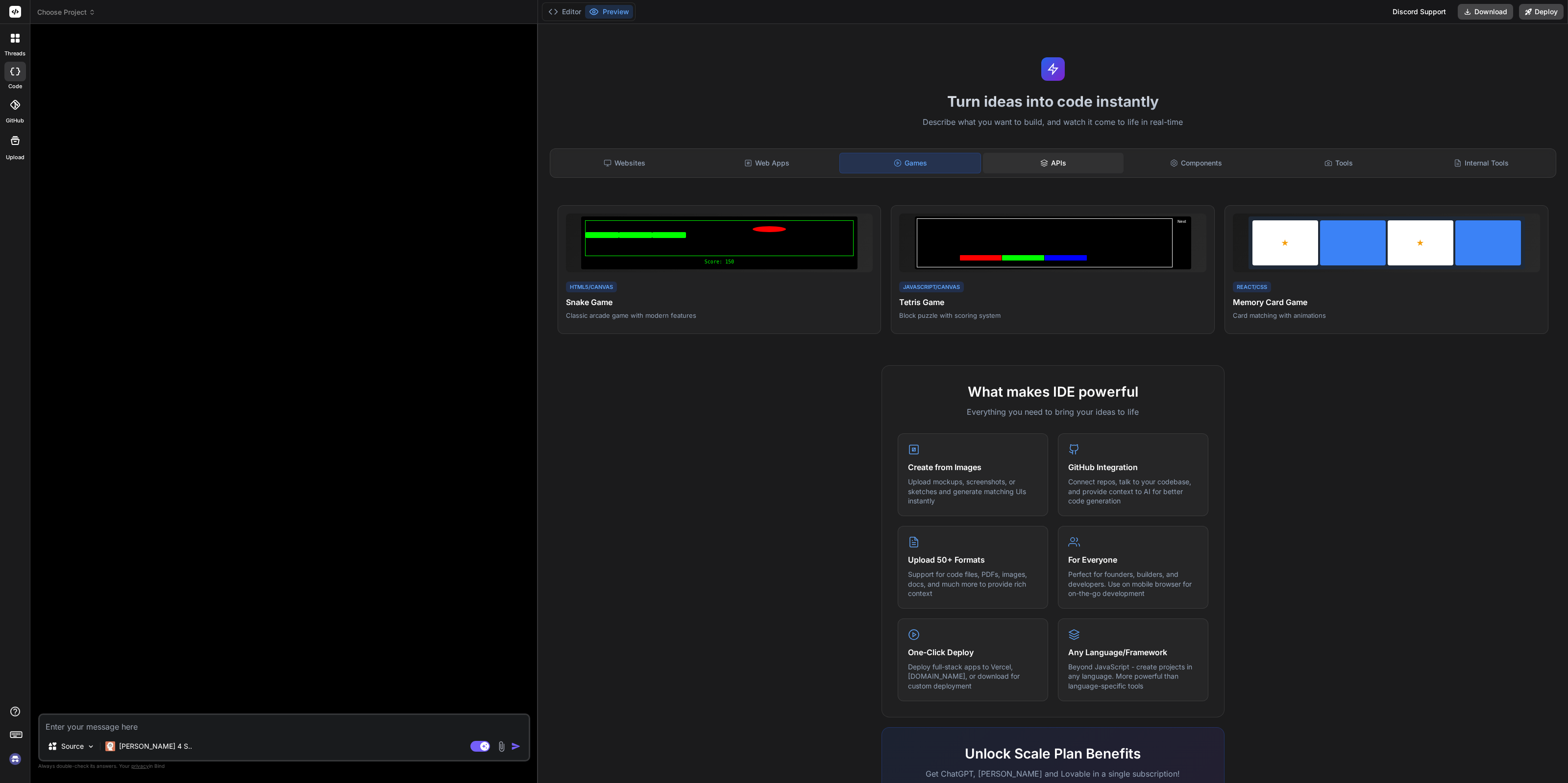
click at [1027, 165] on div "APIs" at bounding box center [1053, 163] width 141 height 21
